Goal: Navigation & Orientation: Find specific page/section

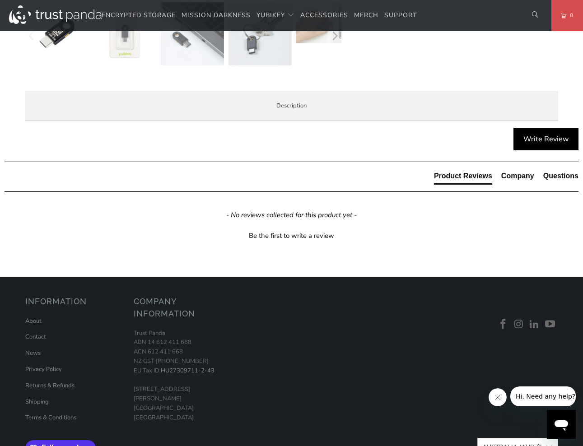
scroll to position [413, 0]
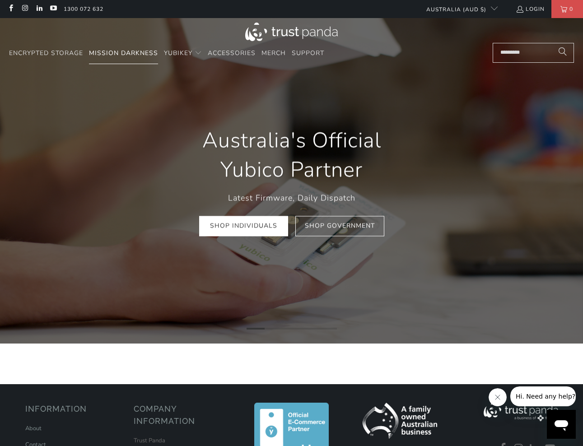
click at [119, 59] on link "Mission Darkness" at bounding box center [123, 53] width 69 height 21
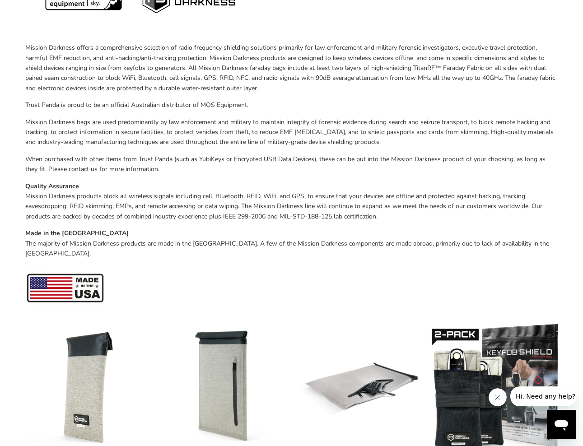
scroll to position [165, 0]
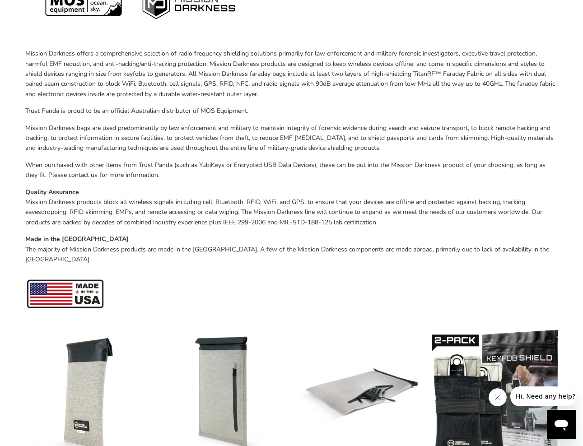
click at [176, 115] on div "Mission Darkness offers a comprehensive selection of radio frequency shielding …" at bounding box center [291, 132] width 533 height 376
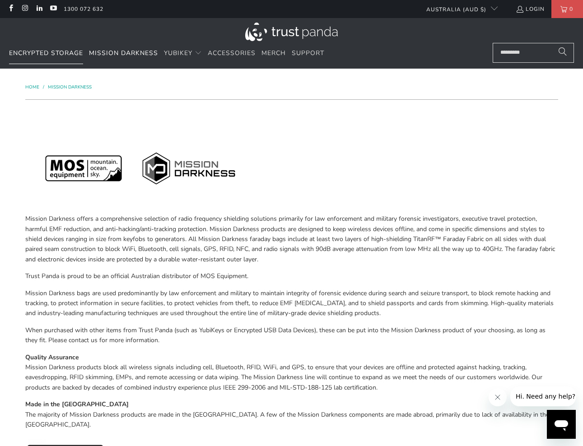
scroll to position [0, 0]
click at [40, 56] on span "Encrypted Storage" at bounding box center [46, 53] width 74 height 9
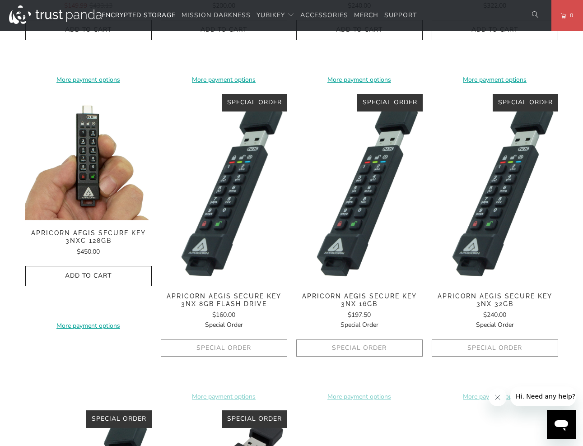
scroll to position [449, 0]
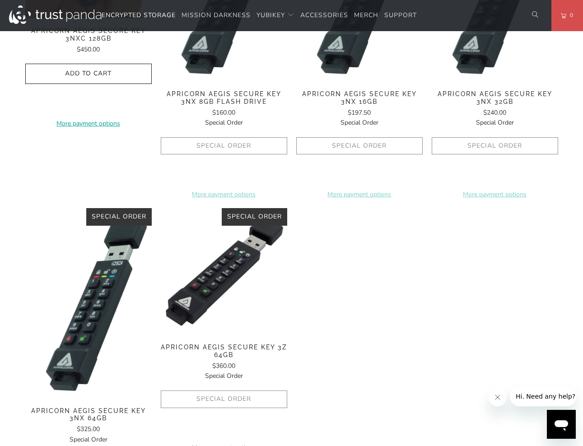
click at [387, 356] on div "**********" at bounding box center [291, 84] width 533 height 879
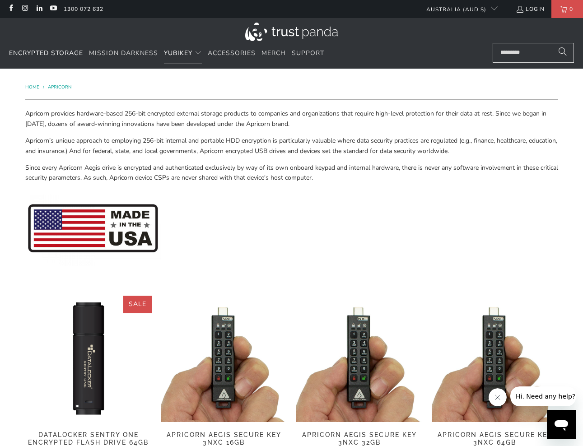
scroll to position [0, 0]
click at [266, 49] on span "Merch" at bounding box center [274, 53] width 24 height 9
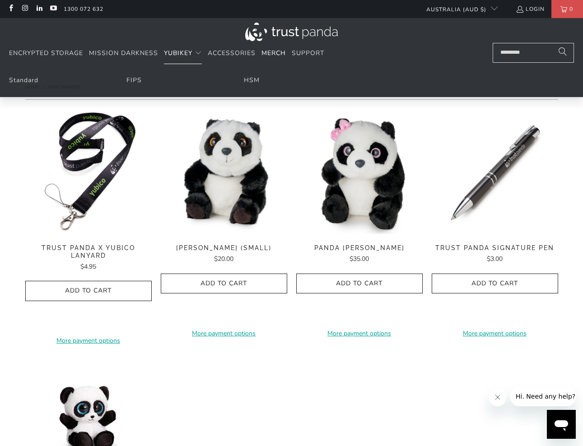
click at [179, 52] on span "YubiKey" at bounding box center [178, 53] width 28 height 9
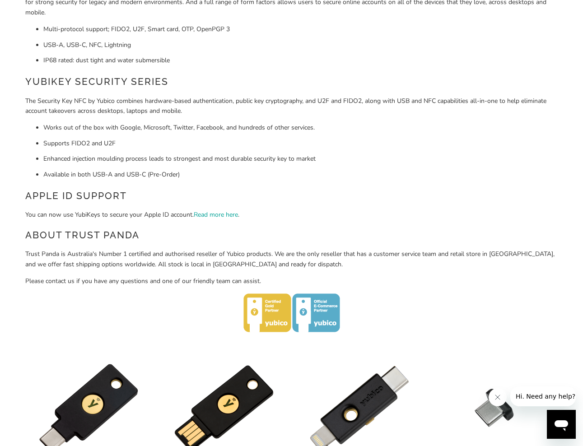
scroll to position [153, 0]
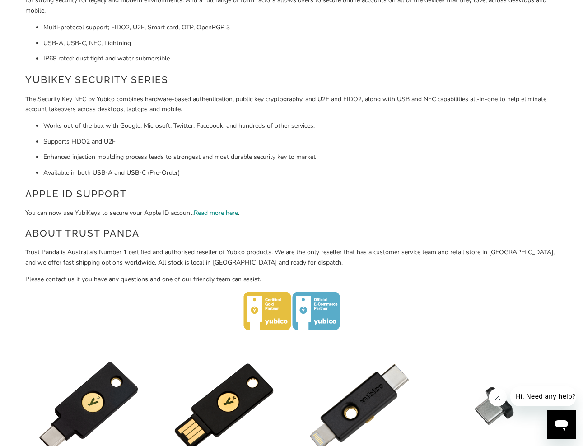
click at [211, 212] on link "Read more here" at bounding box center [216, 213] width 44 height 9
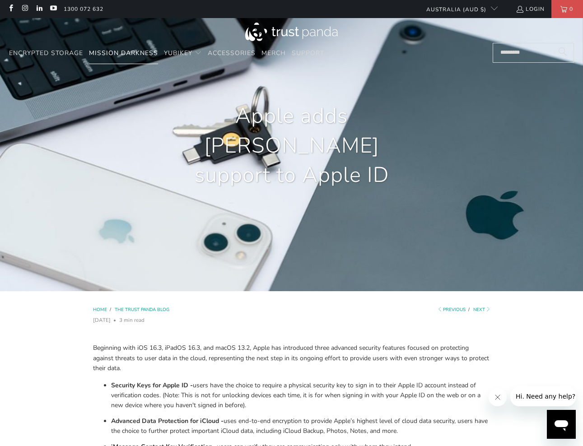
click at [121, 51] on span "Mission Darkness" at bounding box center [123, 53] width 69 height 9
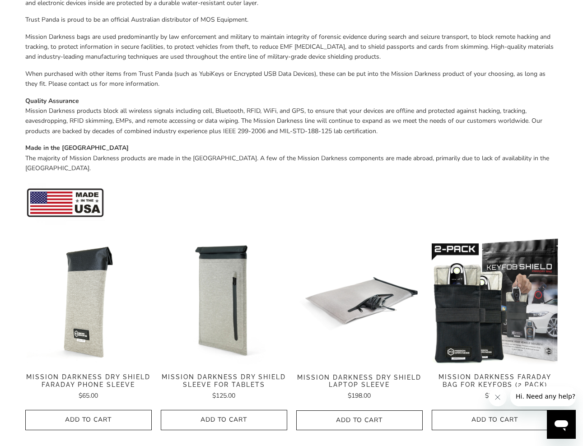
scroll to position [252, 0]
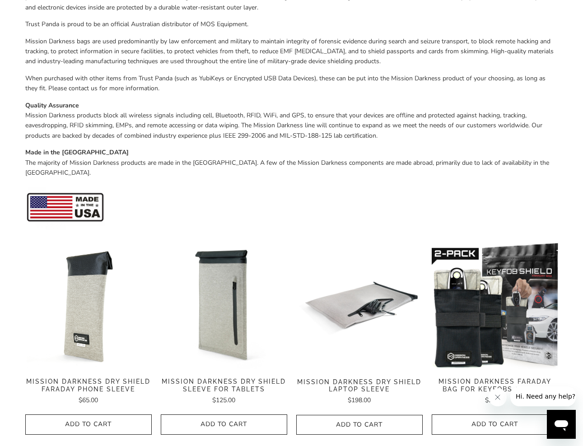
click at [295, 158] on p "Made in the USA The majority of Mission Darkness products are made in the USA. …" at bounding box center [291, 163] width 533 height 30
click at [284, 161] on p "Made in the USA The majority of Mission Darkness products are made in the USA. …" at bounding box center [291, 163] width 533 height 30
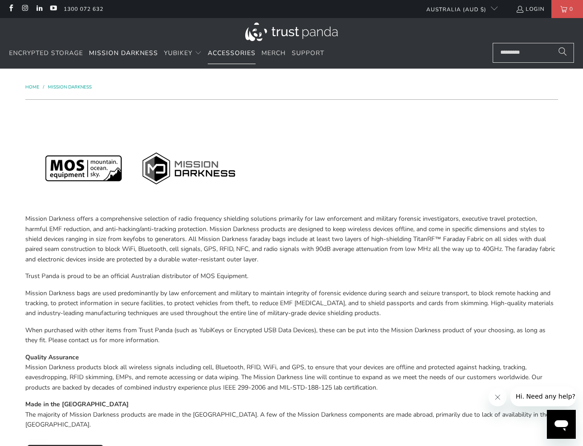
scroll to position [0, 0]
click at [247, 55] on span "Accessories" at bounding box center [232, 53] width 48 height 9
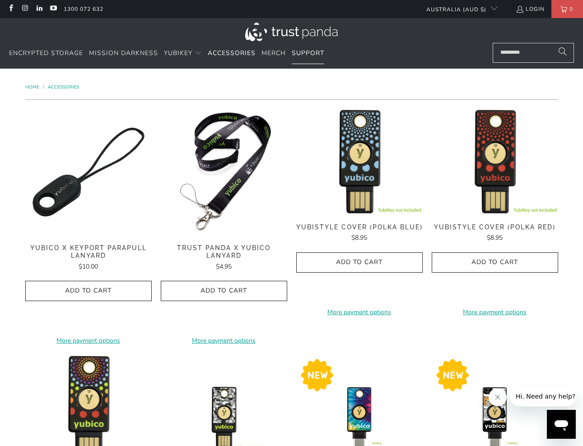
click at [312, 57] on link "Support" at bounding box center [308, 53] width 33 height 21
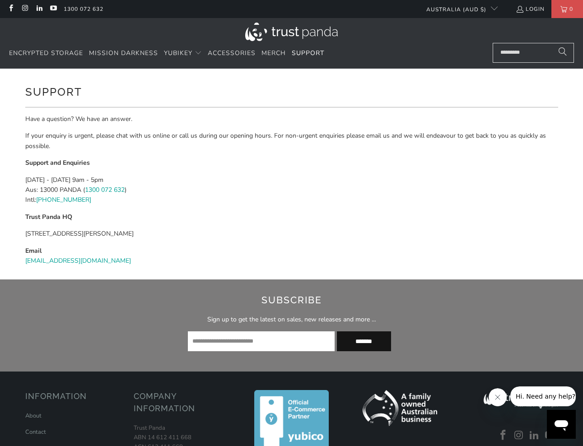
click at [386, 411] on img at bounding box center [400, 408] width 75 height 36
drag, startPoint x: 402, startPoint y: 392, endPoint x: 436, endPoint y: 423, distance: 46.0
click at [210, 129] on div "Have a question? We have an answer. If your enquiry is urgent, please chat with…" at bounding box center [291, 193] width 533 height 159
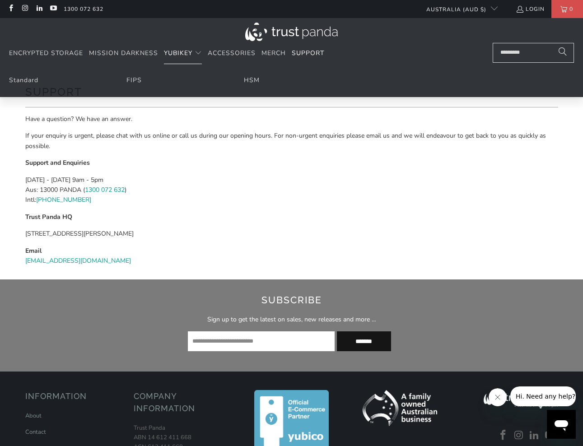
click at [262, 226] on div "Have a question? We have an answer. If your enquiry is urgent, please chat with…" at bounding box center [291, 193] width 533 height 159
click at [182, 49] on span "YubiKey" at bounding box center [178, 53] width 28 height 9
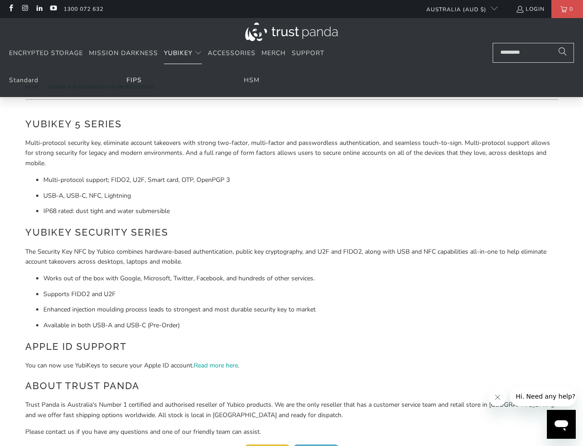
click at [135, 77] on link "FIPS" at bounding box center [133, 80] width 15 height 9
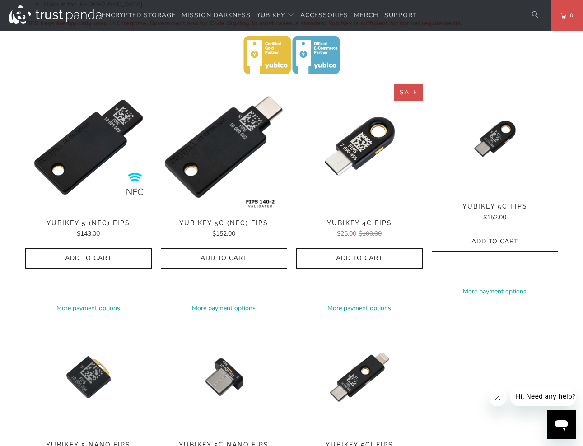
scroll to position [49, 0]
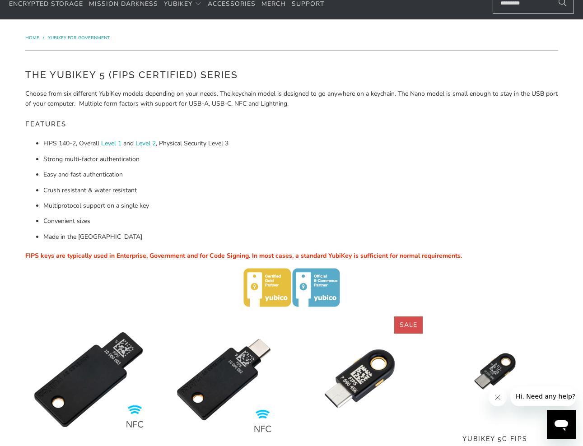
click at [215, 94] on p "Choose from six different YubiKey models depending on your needs. The keychain …" at bounding box center [291, 99] width 533 height 20
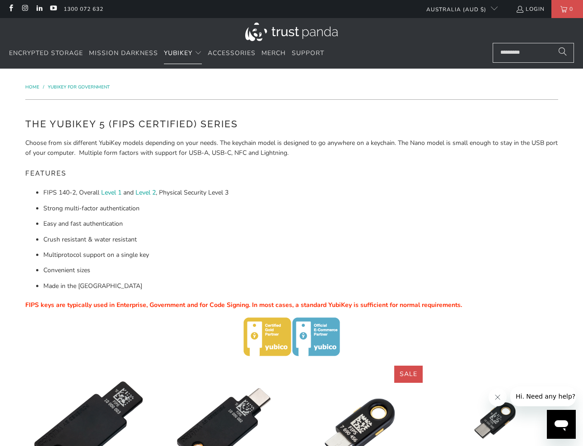
scroll to position [0, 0]
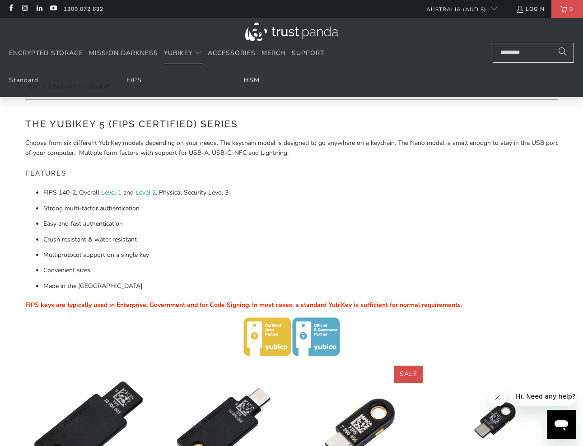
click at [248, 82] on link "HSM" at bounding box center [252, 80] width 16 height 9
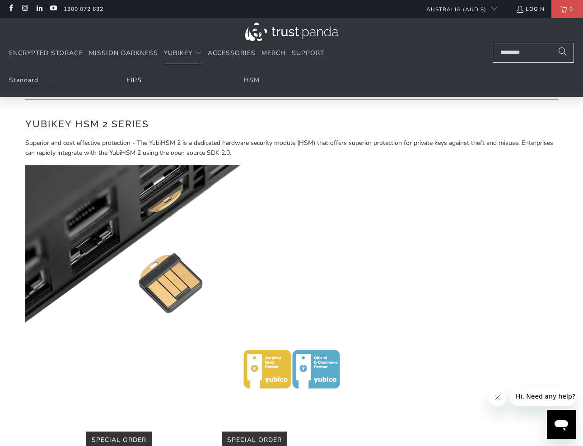
click at [135, 79] on link "FIPS" at bounding box center [133, 80] width 15 height 9
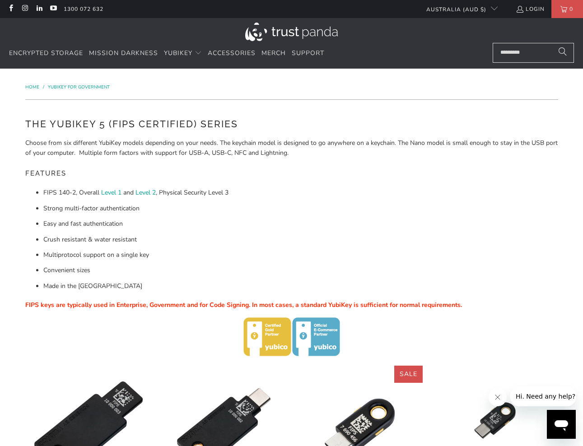
click at [272, 176] on h5 "Features" at bounding box center [291, 173] width 533 height 17
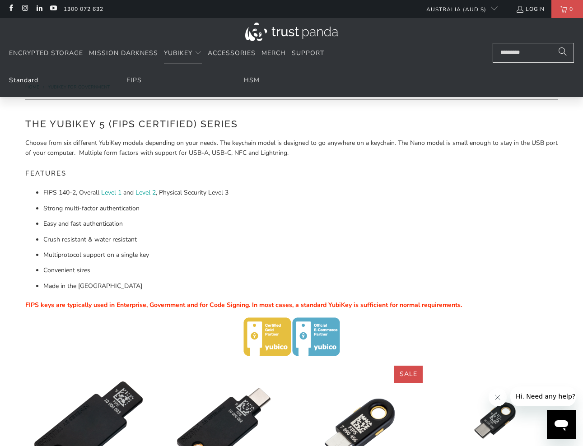
click at [23, 79] on link "Standard" at bounding box center [23, 80] width 29 height 9
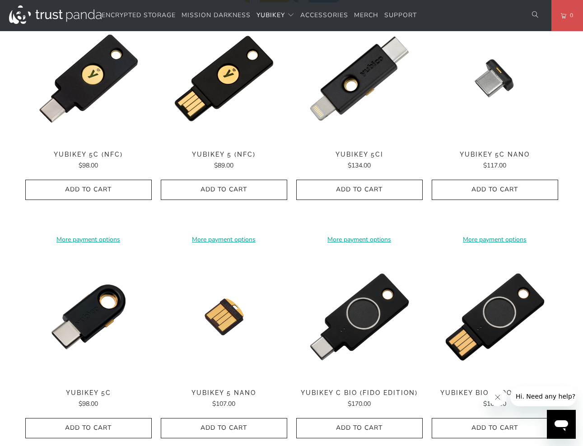
scroll to position [480, 0]
